Goal: Find specific page/section: Find specific page/section

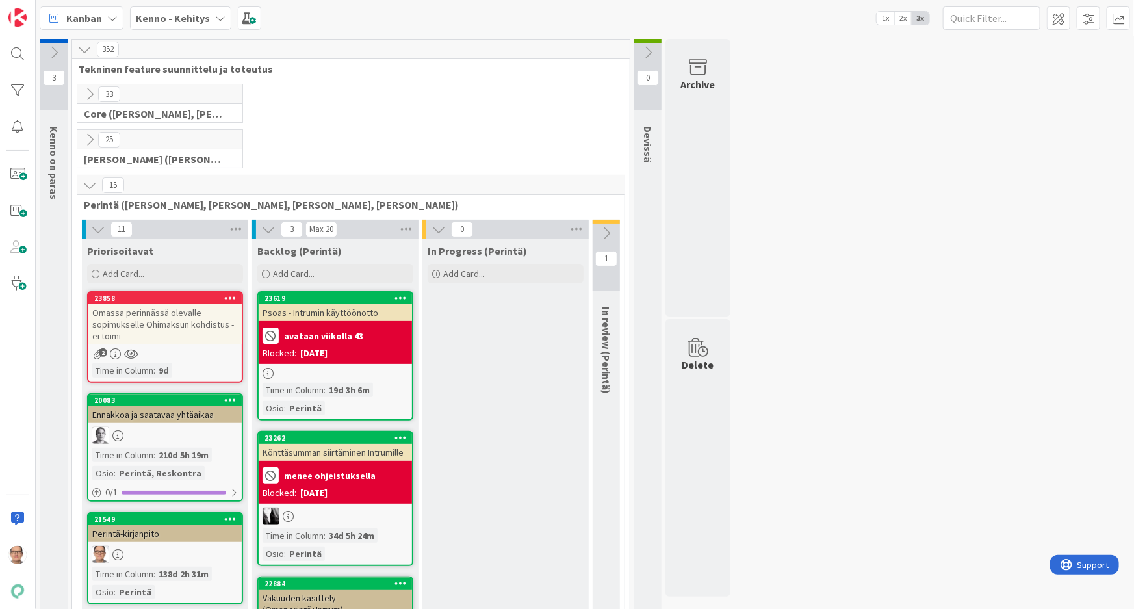
click at [205, 14] on b "Kenno - Kehitys" at bounding box center [173, 18] width 74 height 13
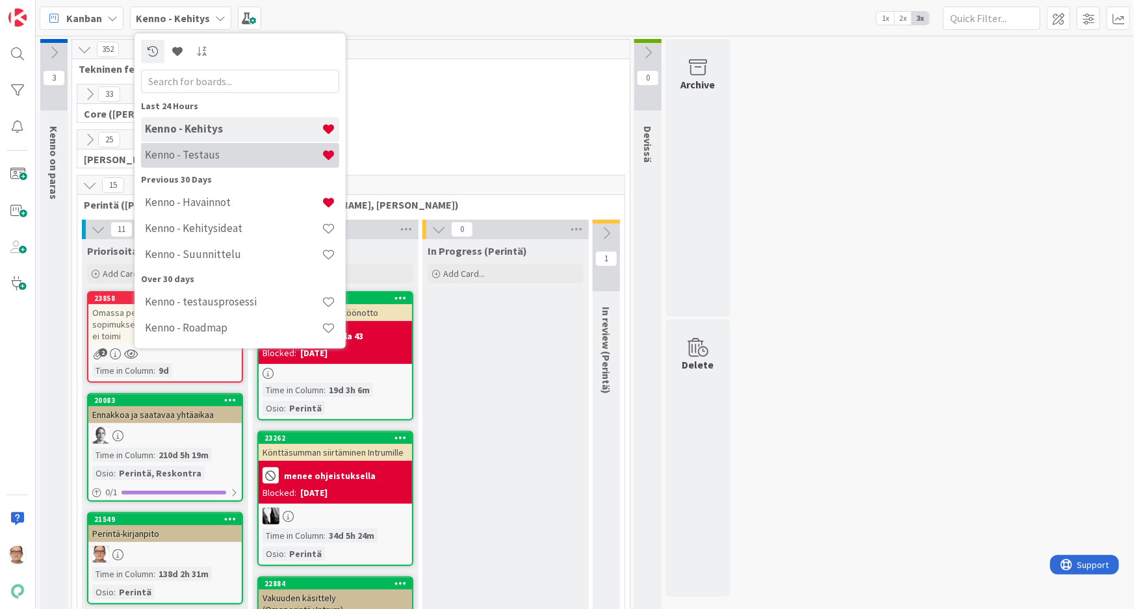
click at [224, 156] on h4 "Kenno - Testaus" at bounding box center [233, 154] width 177 height 13
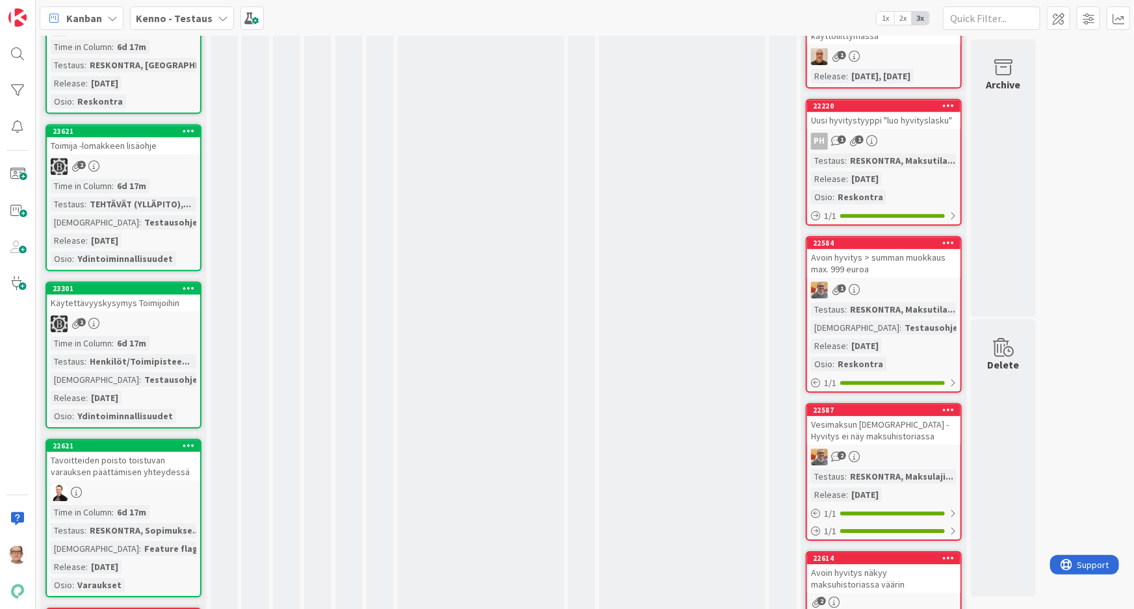
scroll to position [4194, 0]
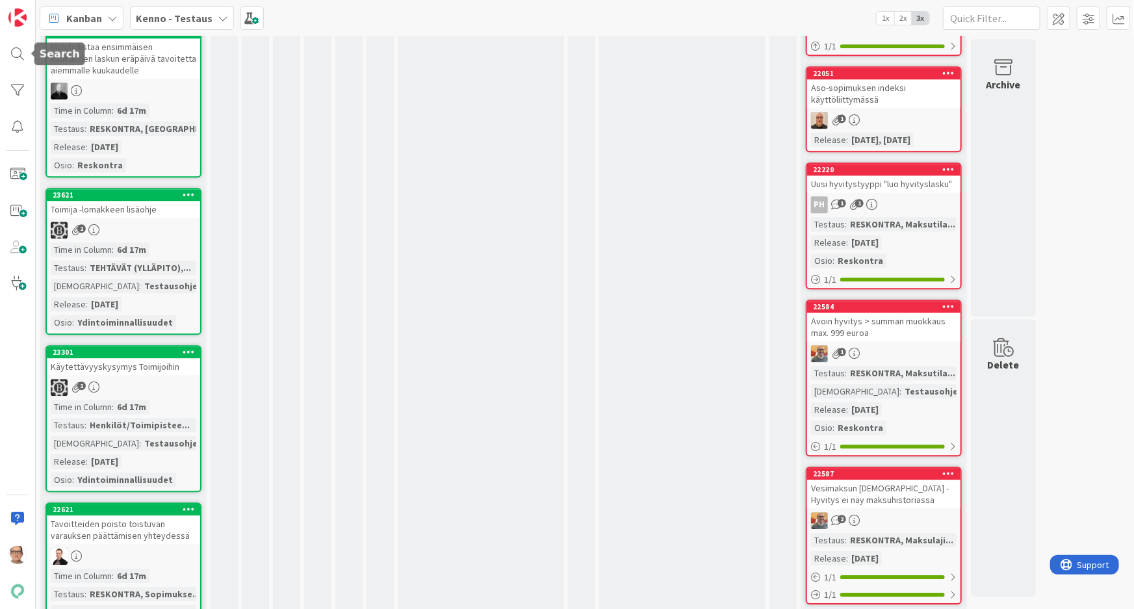
drag, startPoint x: 19, startPoint y: 53, endPoint x: 42, endPoint y: 58, distance: 22.7
click at [19, 53] on div at bounding box center [18, 54] width 26 height 26
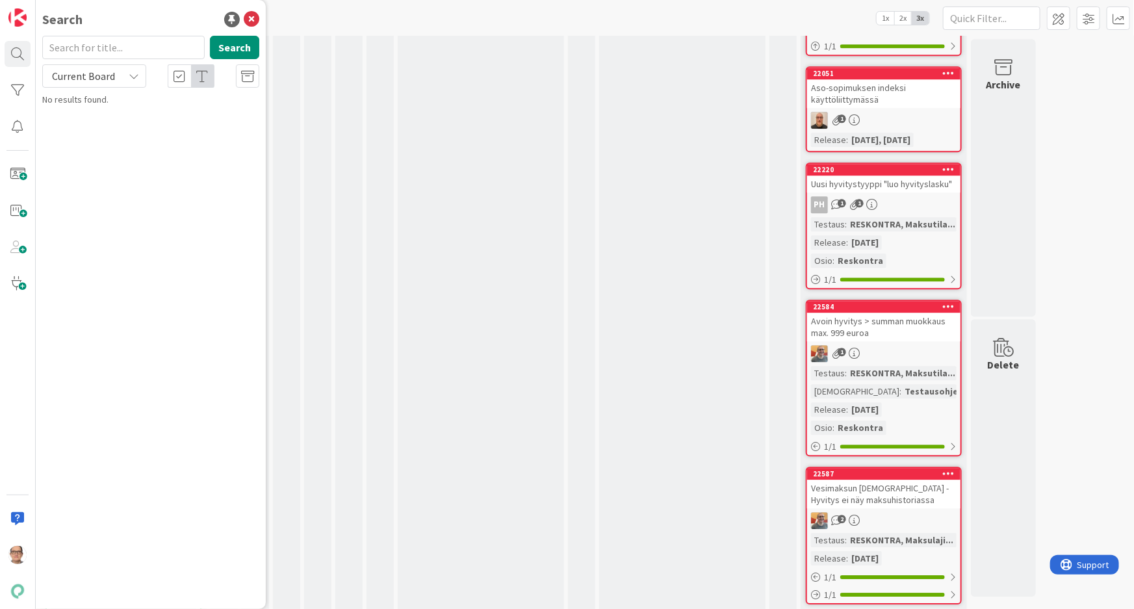
click at [136, 75] on icon at bounding box center [134, 76] width 10 height 10
click at [92, 42] on input "text" at bounding box center [123, 47] width 162 height 23
type input "2"
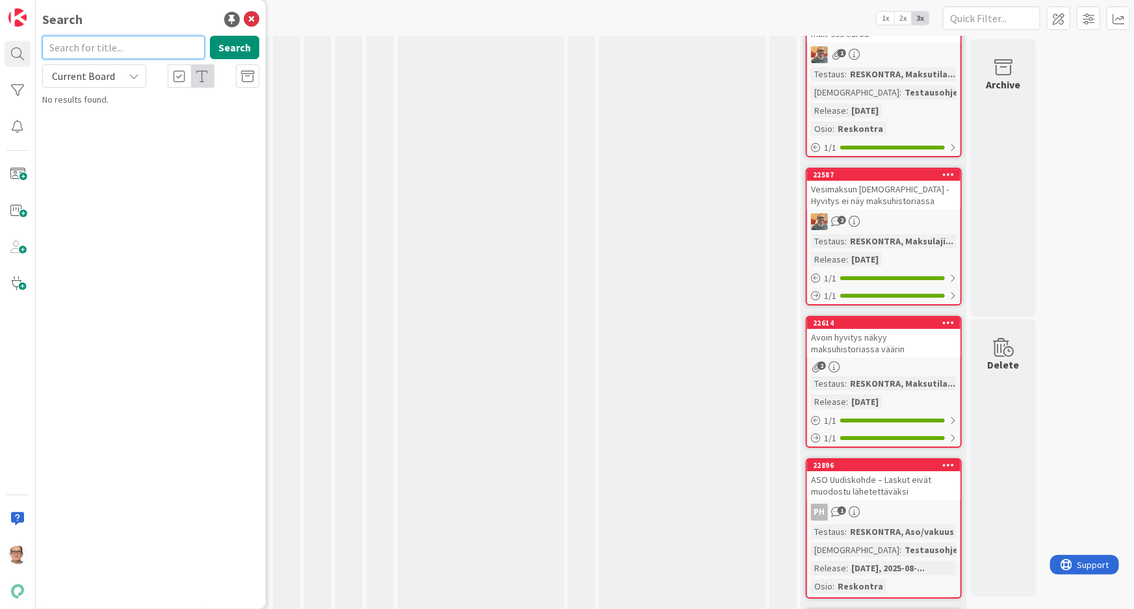
scroll to position [4476, 0]
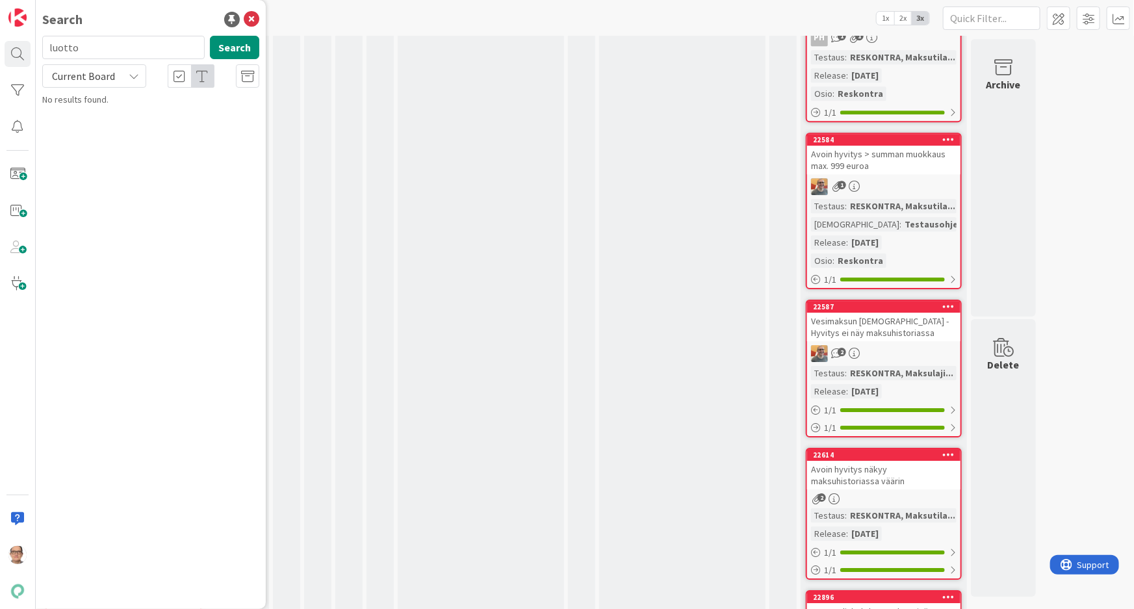
click at [88, 77] on span "Current Board" at bounding box center [83, 76] width 63 height 13
drag, startPoint x: 73, startPoint y: 131, endPoint x: 88, endPoint y: 124, distance: 16.9
click at [74, 130] on span "All Boards" at bounding box center [116, 129] width 135 height 19
click at [239, 44] on button "Search" at bounding box center [234, 47] width 49 height 23
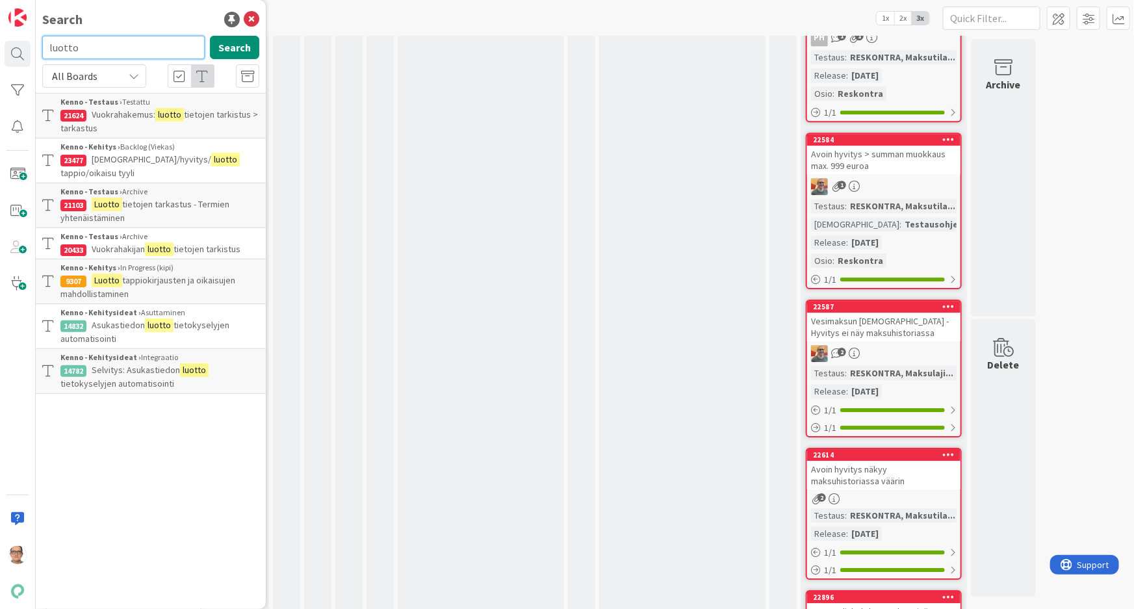
drag, startPoint x: 84, startPoint y: 45, endPoint x: 0, endPoint y: 55, distance: 85.1
click at [0, 55] on div "Search luotto Search All Boards Current Board All Boards Kenno - Testaus › Test…" at bounding box center [18, 304] width 36 height 609
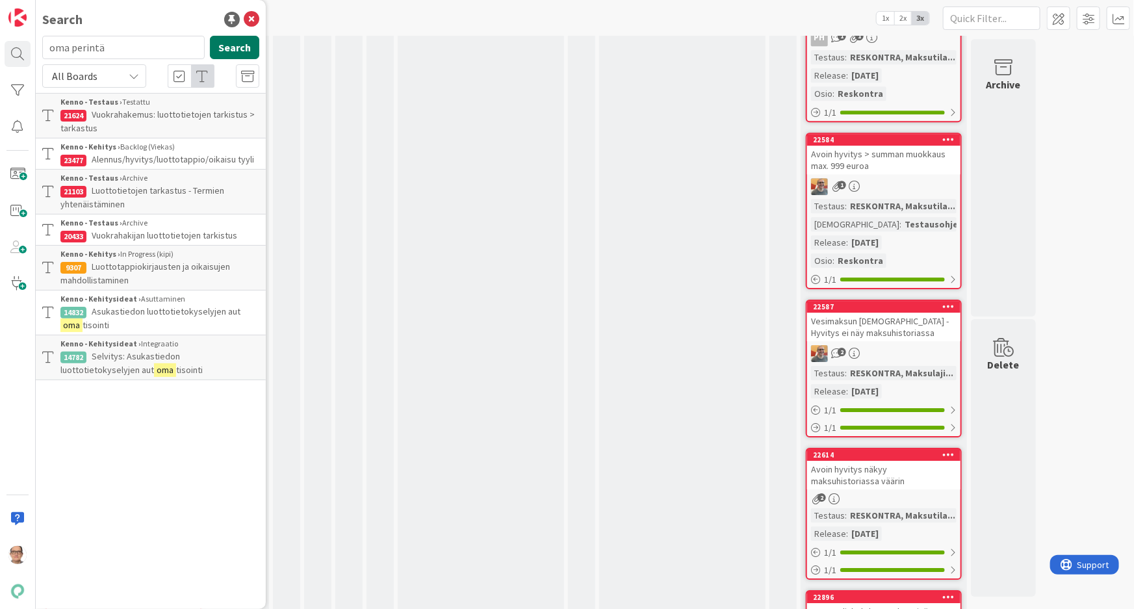
click at [227, 44] on button "Search" at bounding box center [234, 47] width 49 height 23
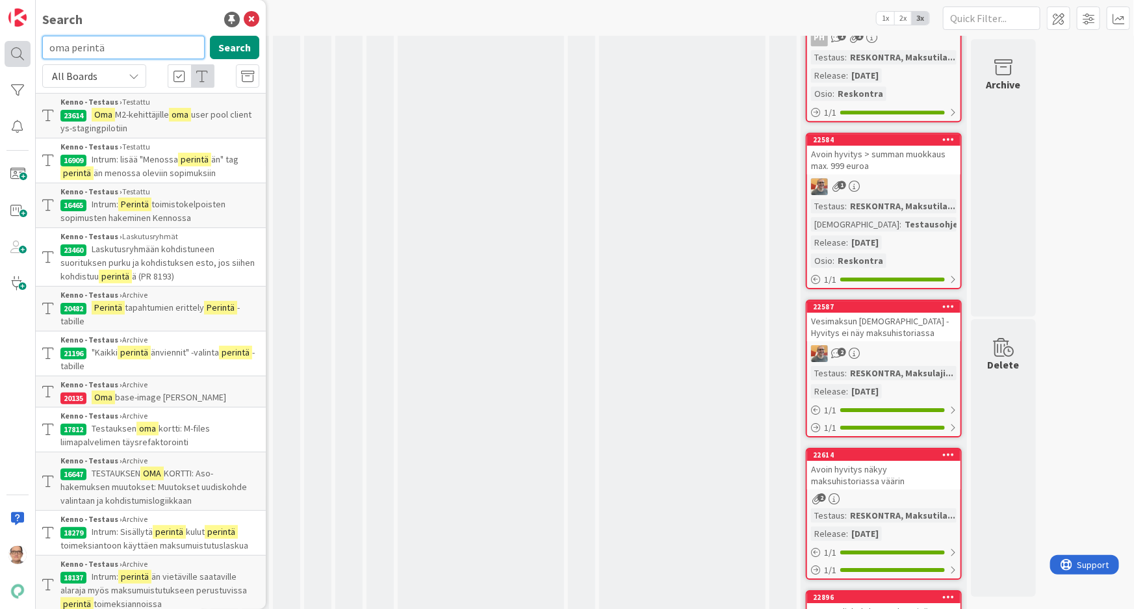
drag, startPoint x: 113, startPoint y: 42, endPoint x: 14, endPoint y: 63, distance: 101.1
click at [5, 65] on div "Search oma perintä Search All Boards Current Board All Boards Kenno - Testaus ›…" at bounding box center [18, 304] width 36 height 609
type input "perintä"
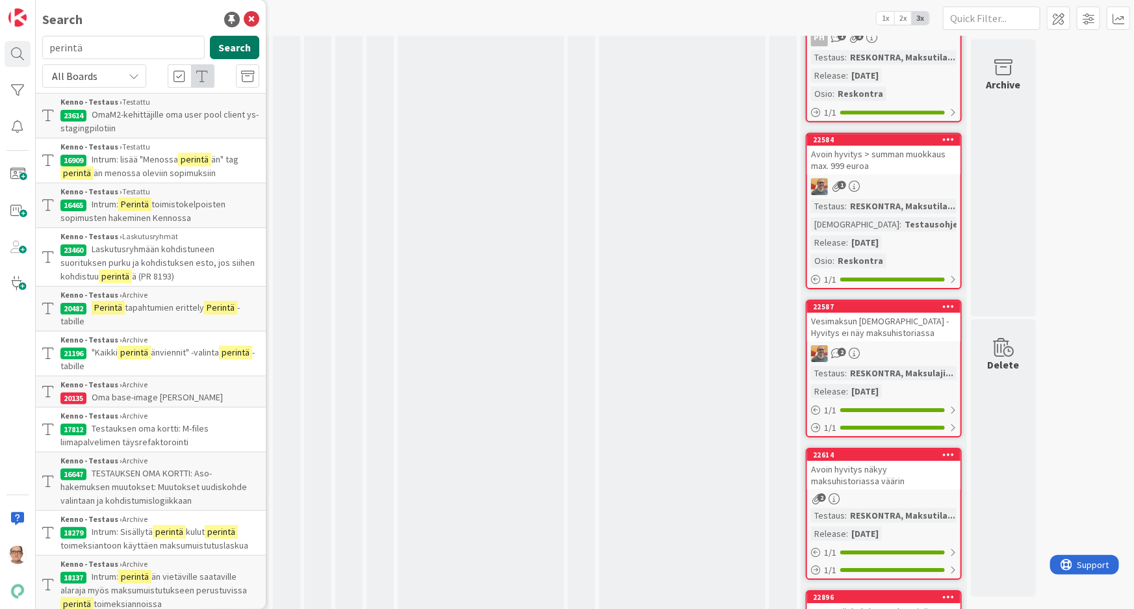
click at [217, 46] on button "Search" at bounding box center [234, 47] width 49 height 23
